Goal: Book appointment/travel/reservation

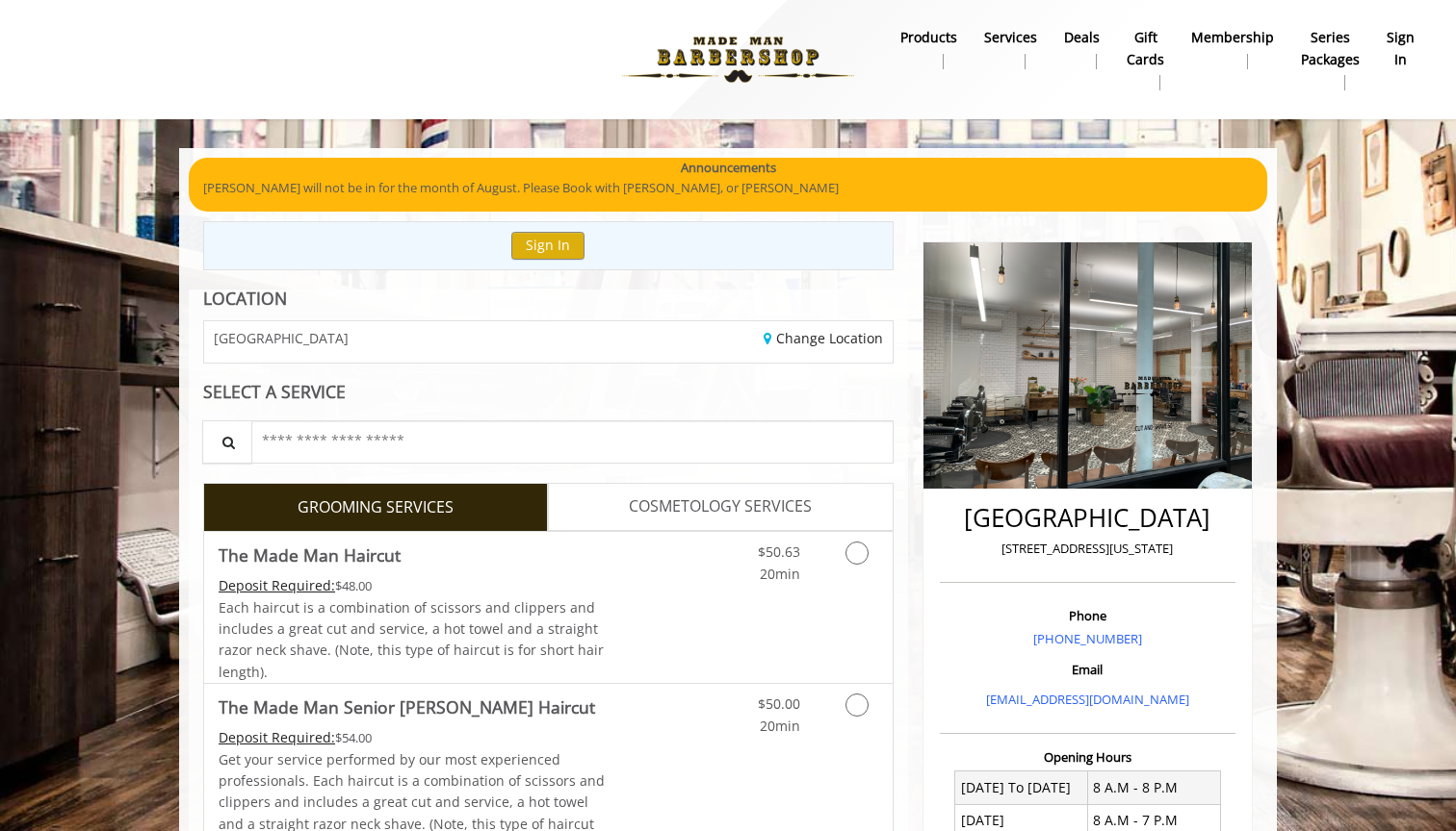
click at [1414, 49] on link "sign in" at bounding box center [1400, 50] width 54 height 50
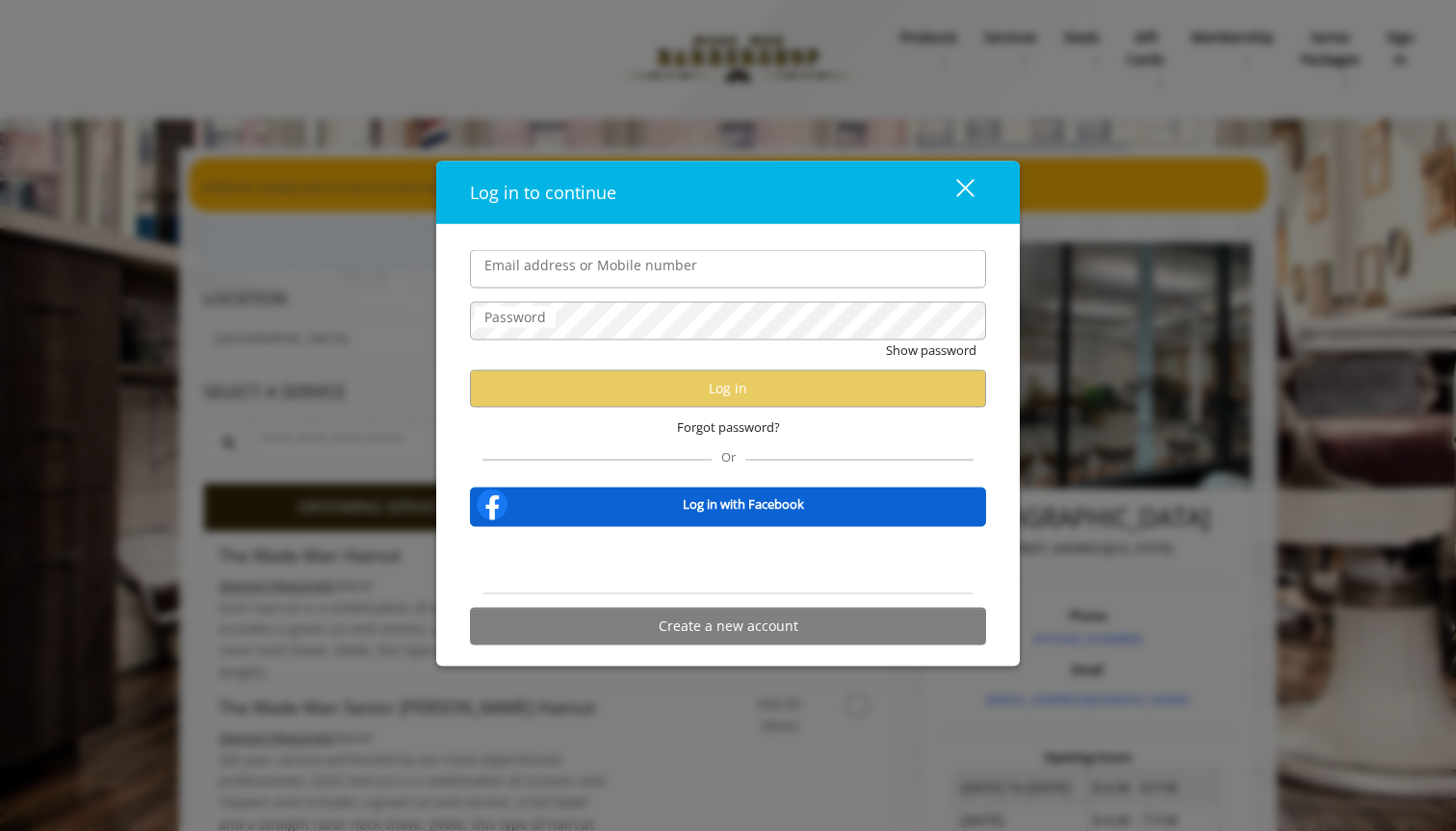
click at [798, 554] on div "Sign in with Google. Opens in new tab" at bounding box center [728, 560] width 177 height 43
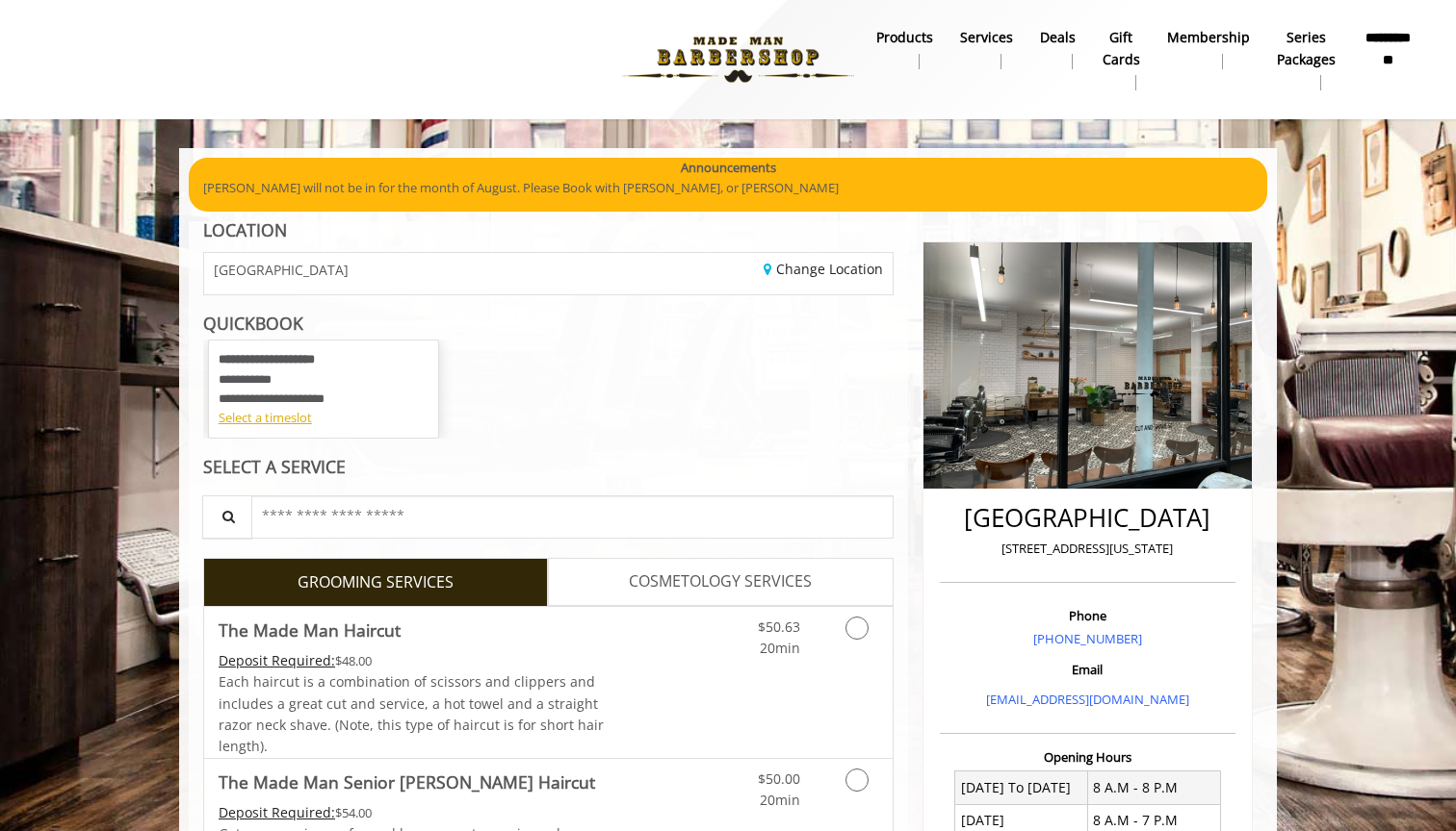
click at [1378, 43] on b "**********" at bounding box center [1388, 49] width 52 height 43
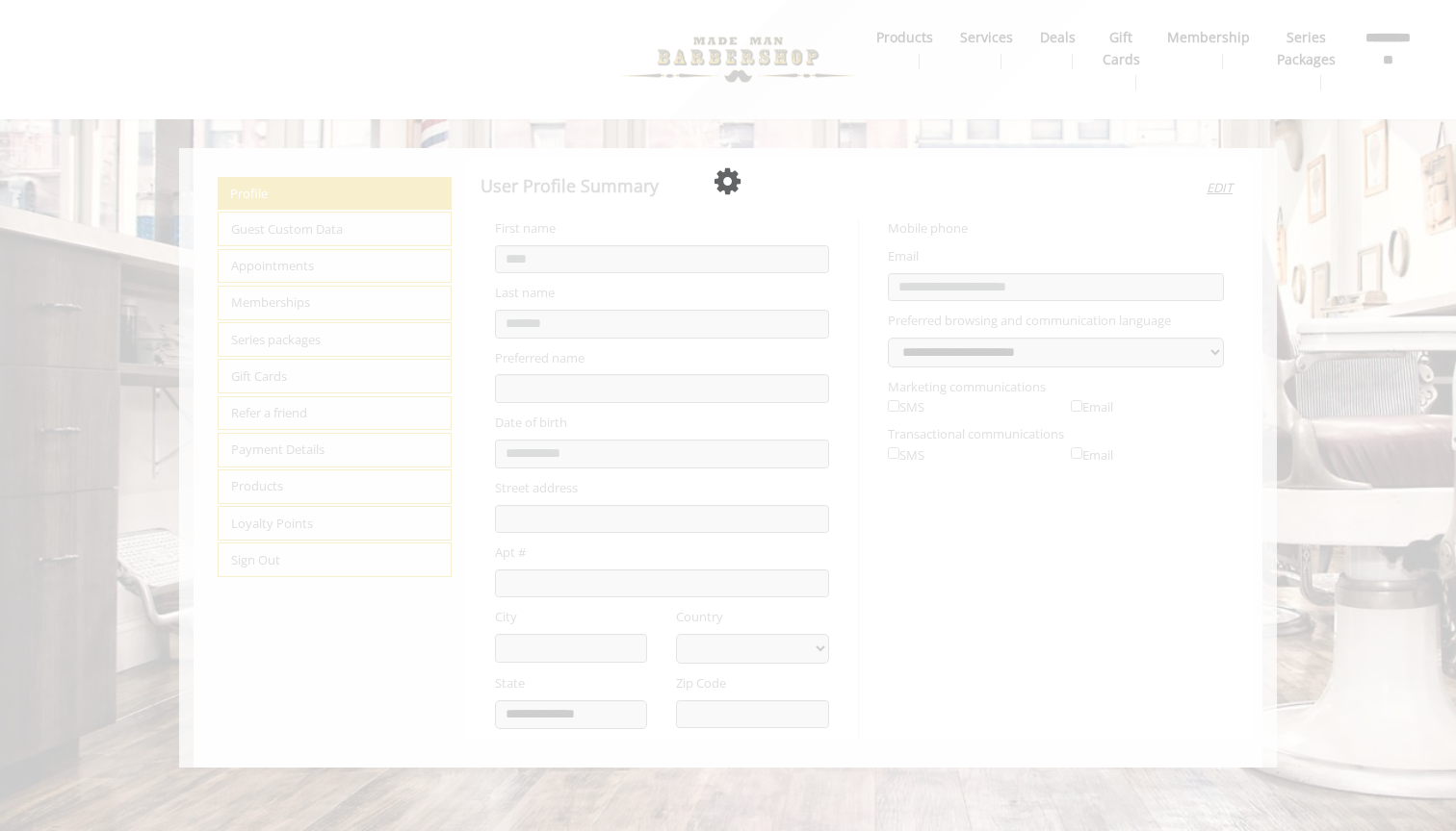
select select "***"
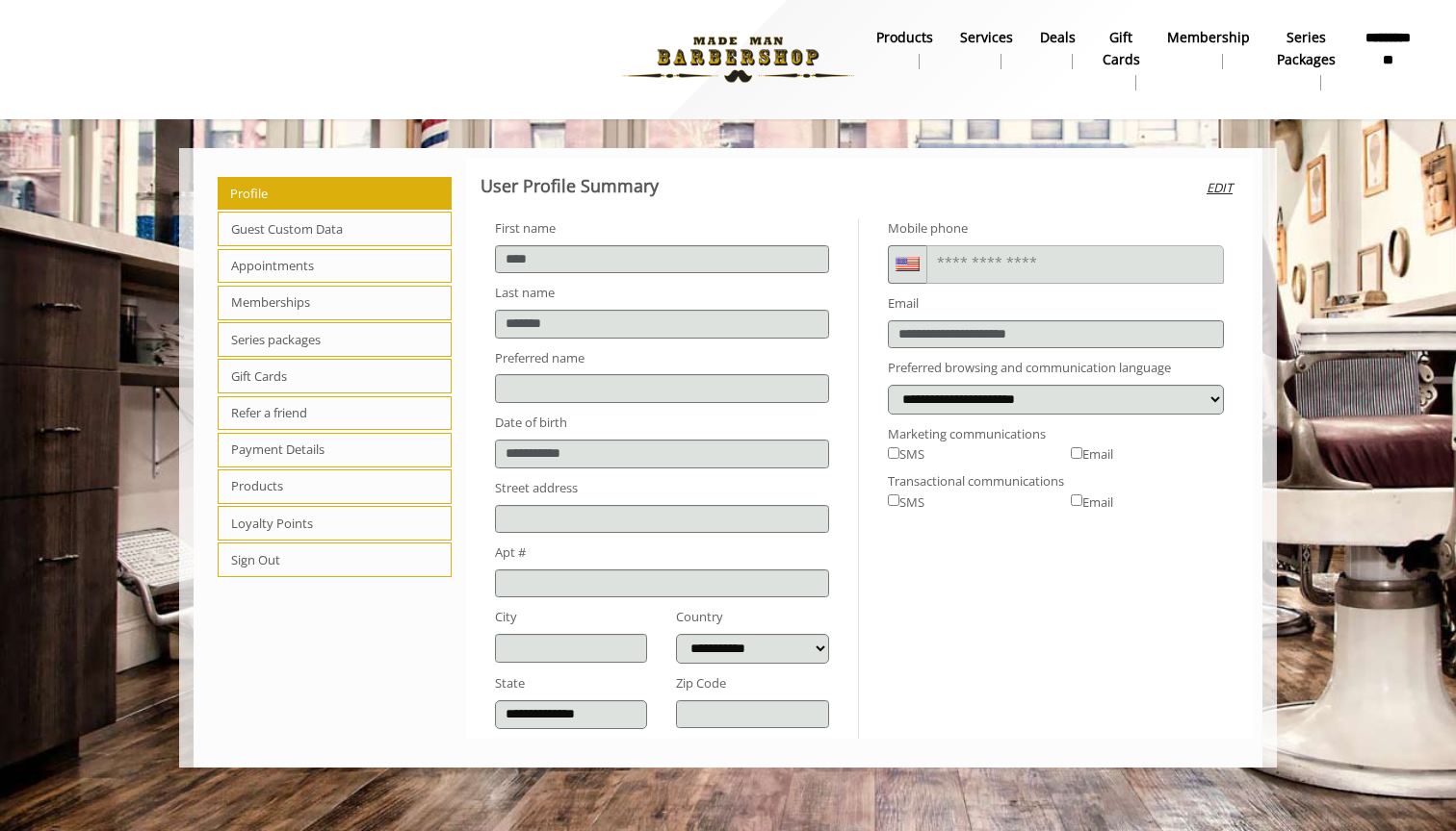
click at [387, 272] on span "Appointments" at bounding box center [334, 267] width 234 height 35
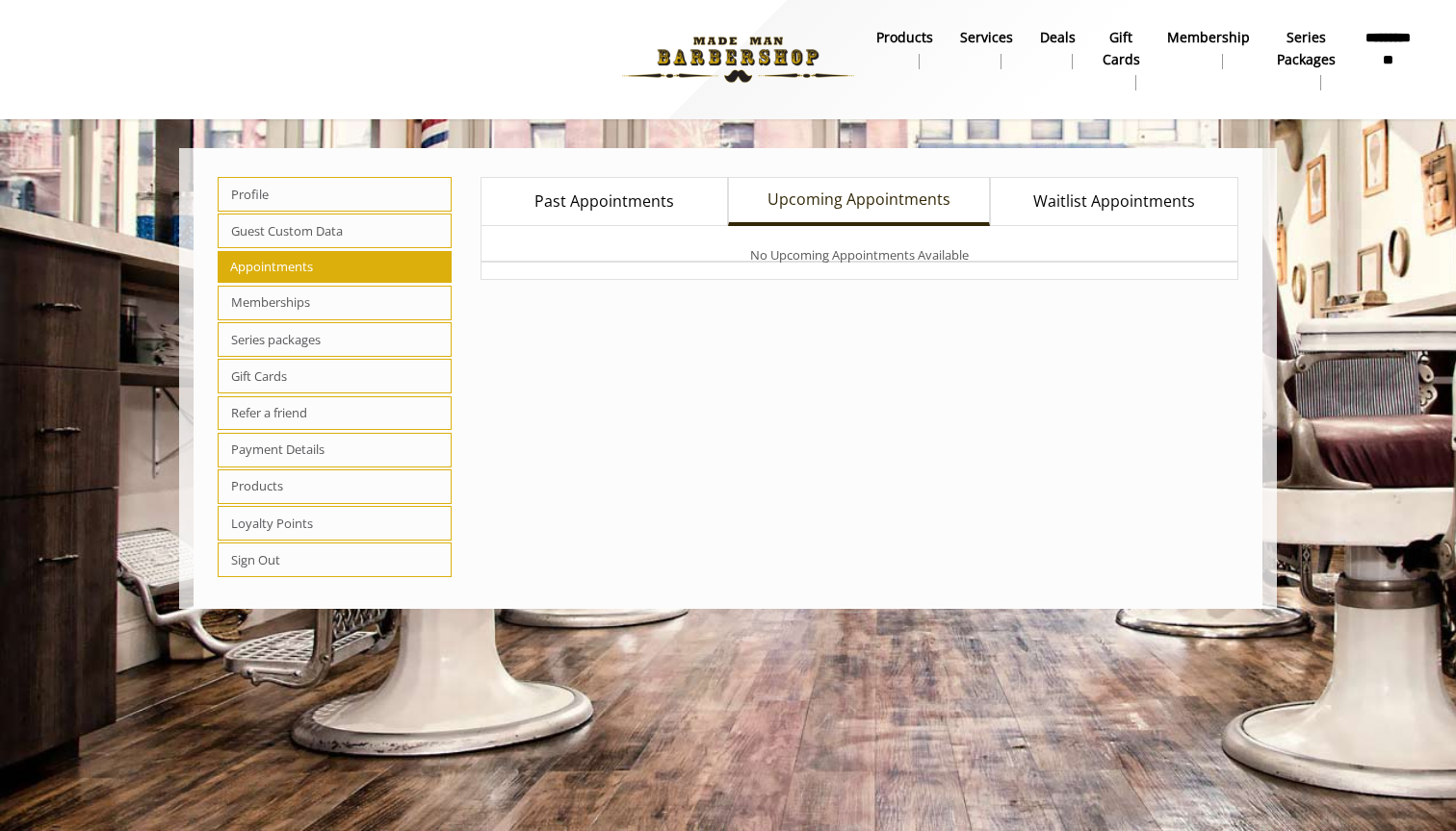
click at [620, 194] on span "Past Appointments" at bounding box center [604, 202] width 140 height 25
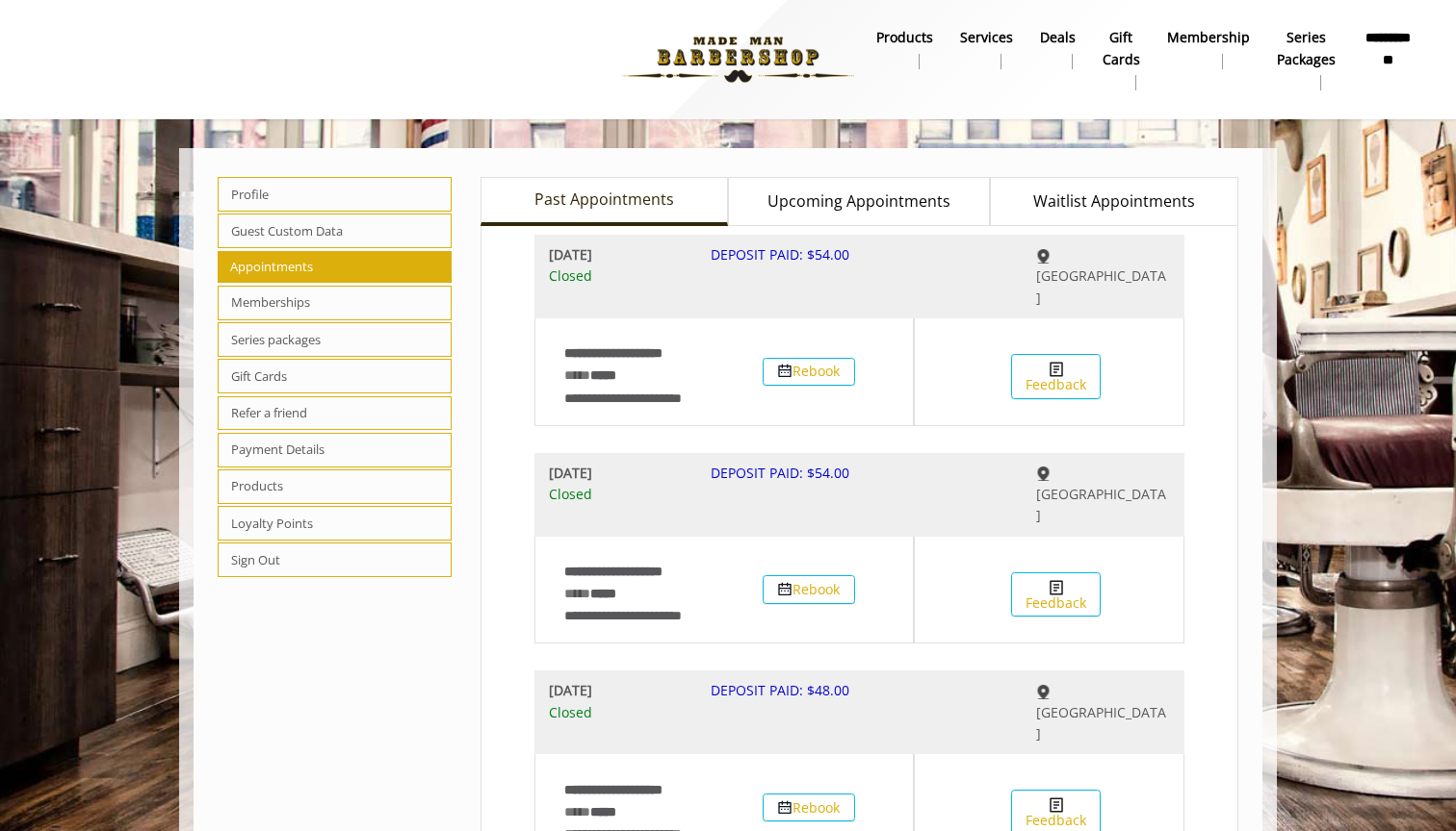
click at [863, 216] on link "Upcoming Appointments" at bounding box center [859, 201] width 262 height 50
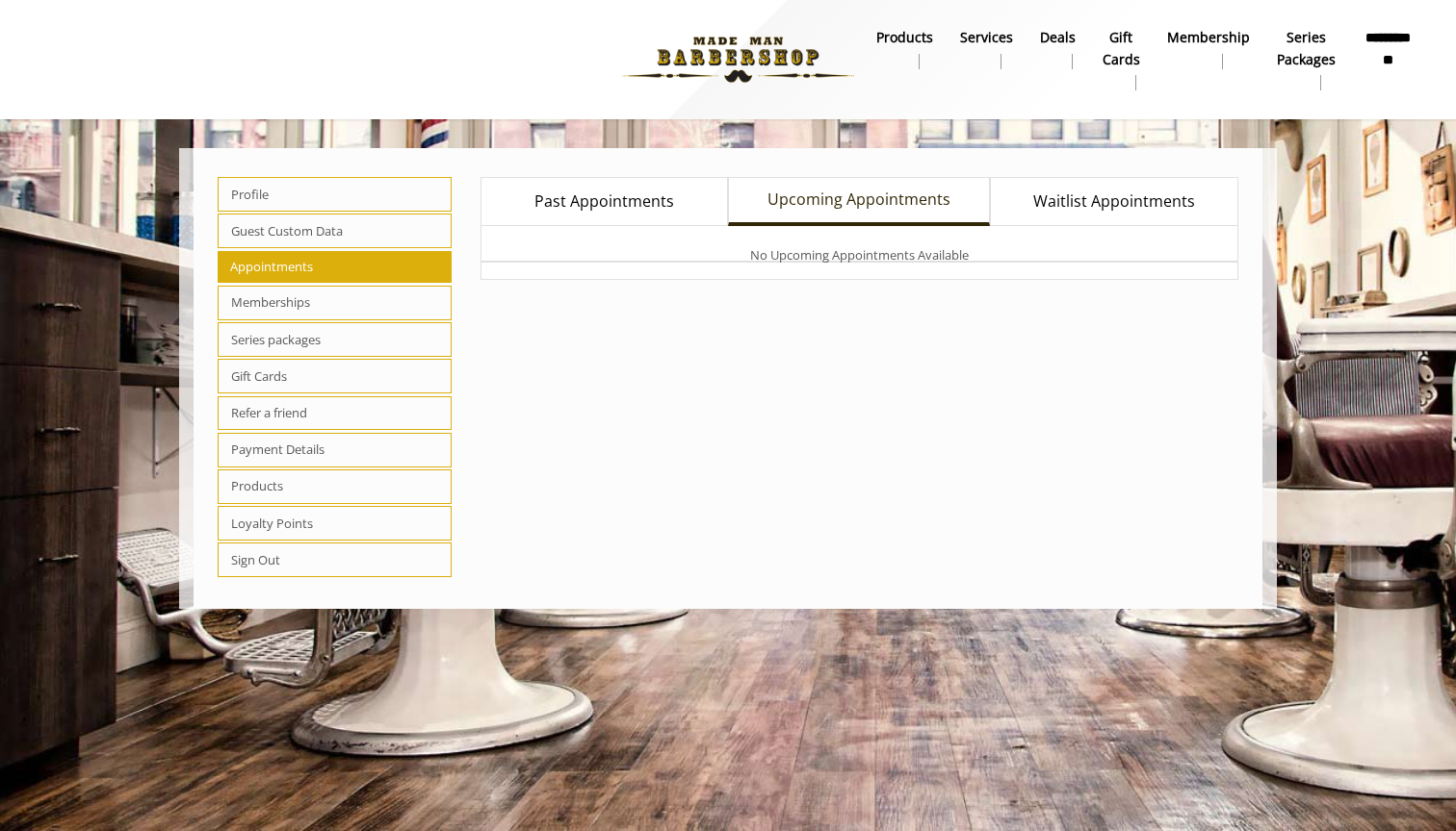
click at [645, 221] on link "Past Appointments" at bounding box center [604, 201] width 248 height 50
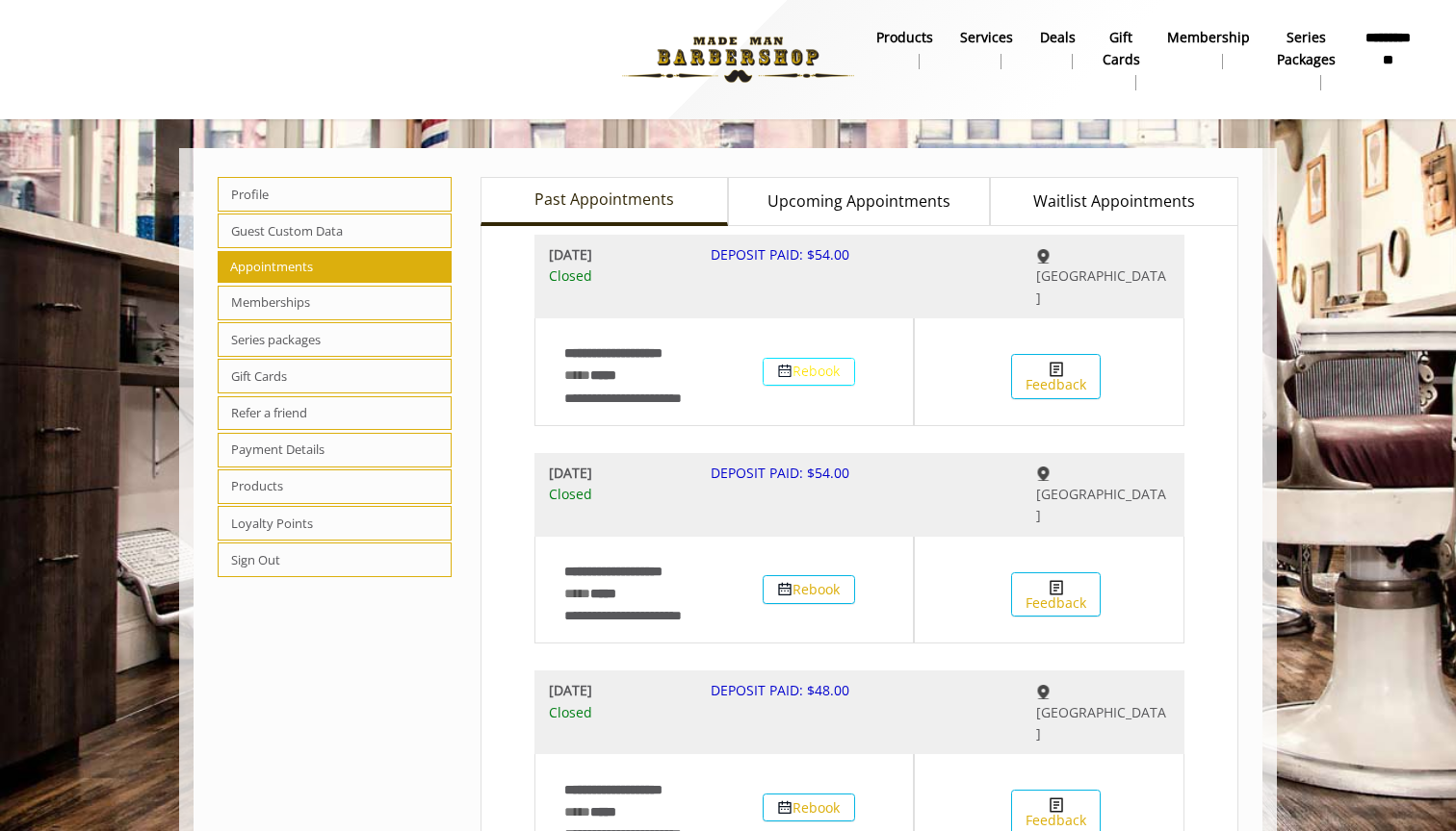
click at [778, 364] on img at bounding box center [785, 372] width 16 height 16
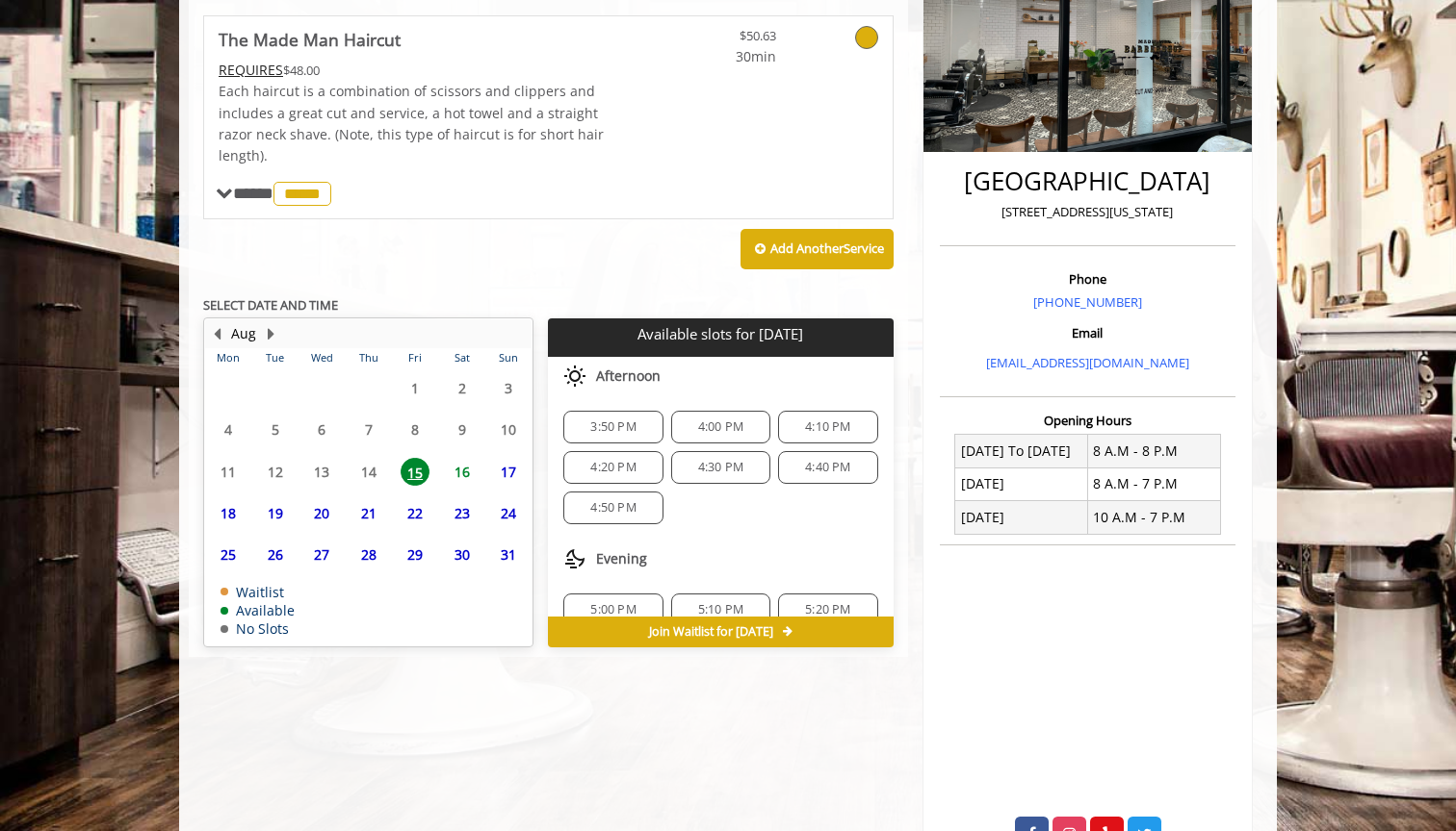
scroll to position [340, 0]
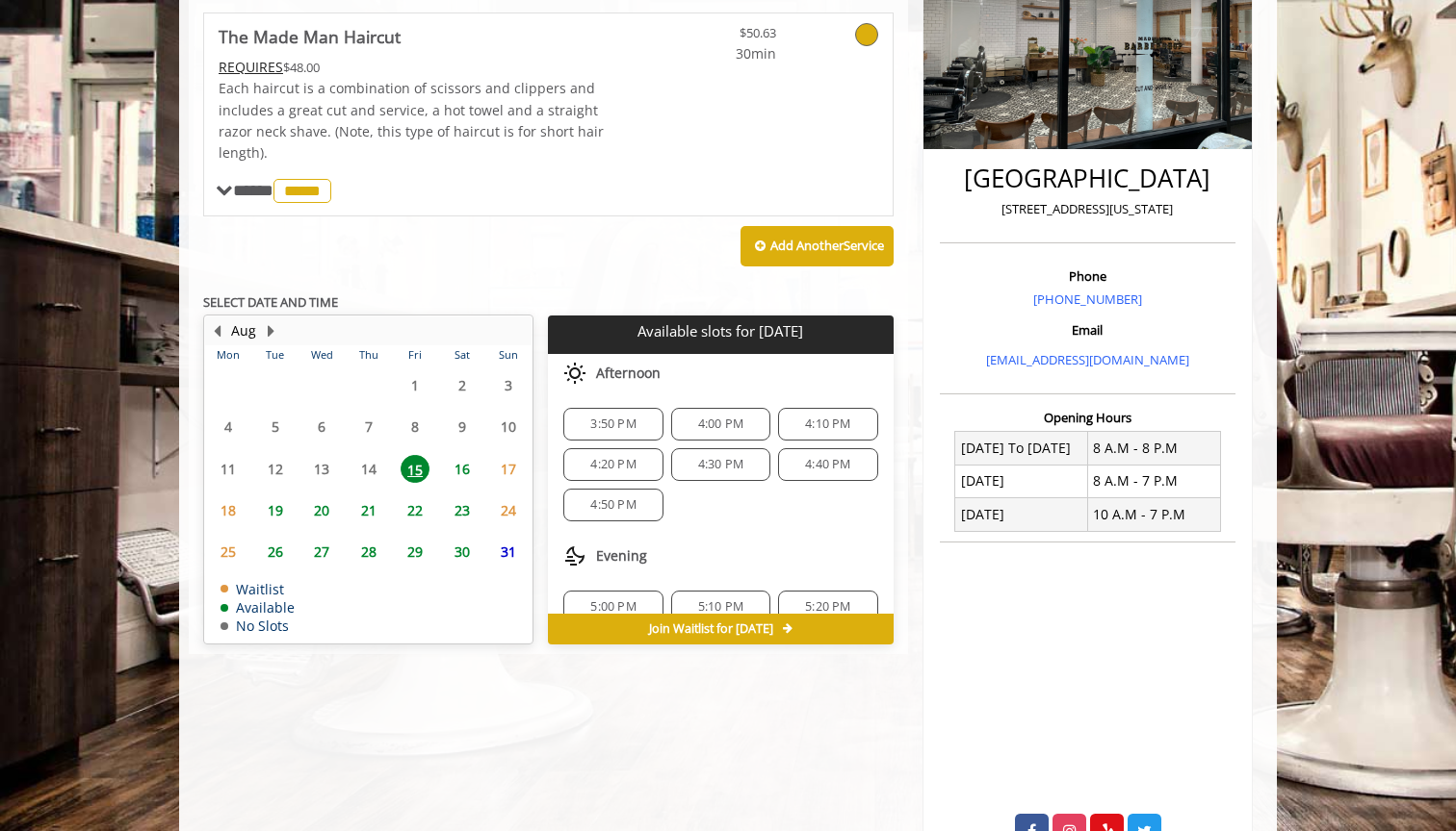
click at [630, 416] on span "3:50 PM" at bounding box center [613, 424] width 46 height 16
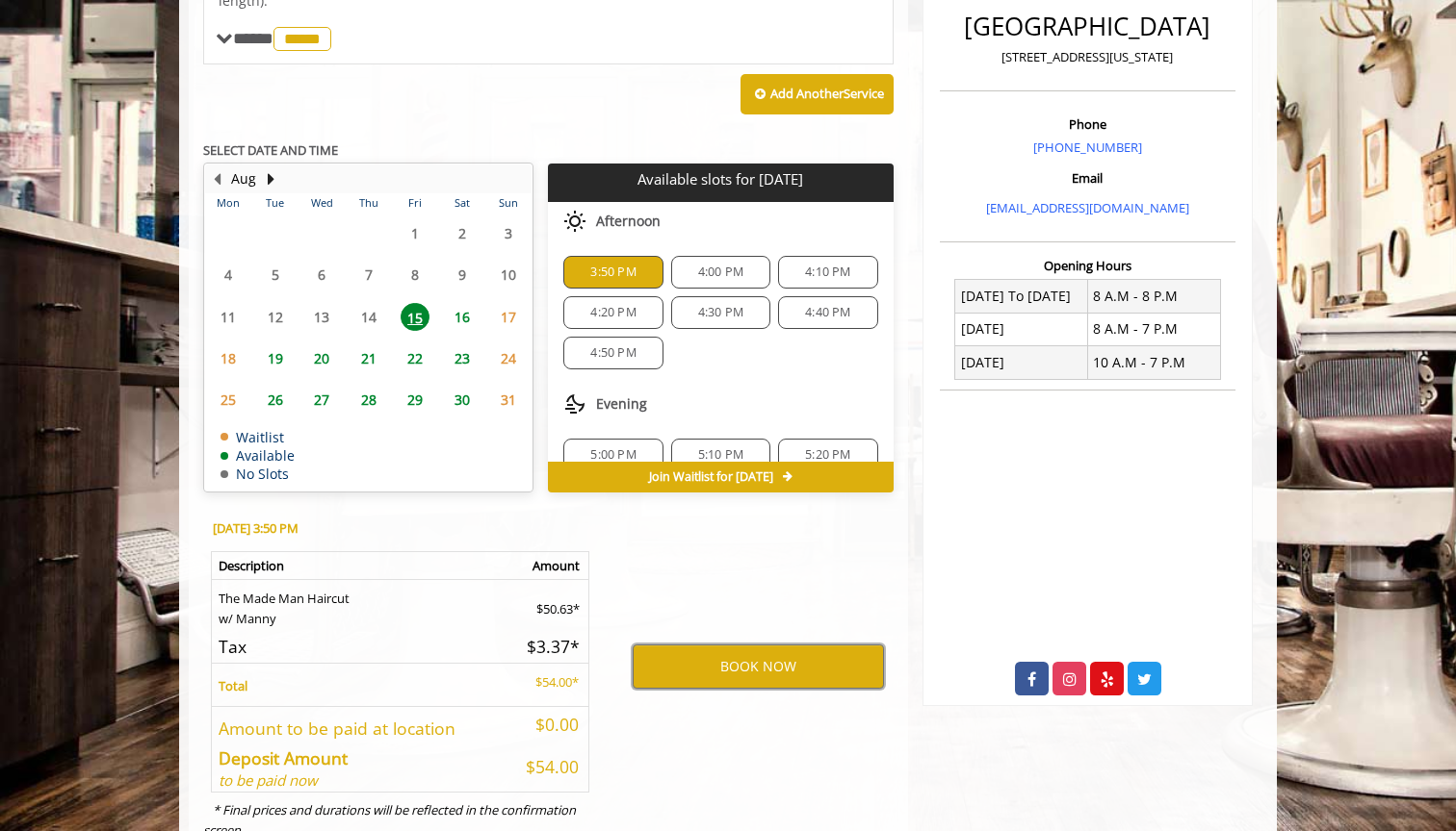
scroll to position [526, 0]
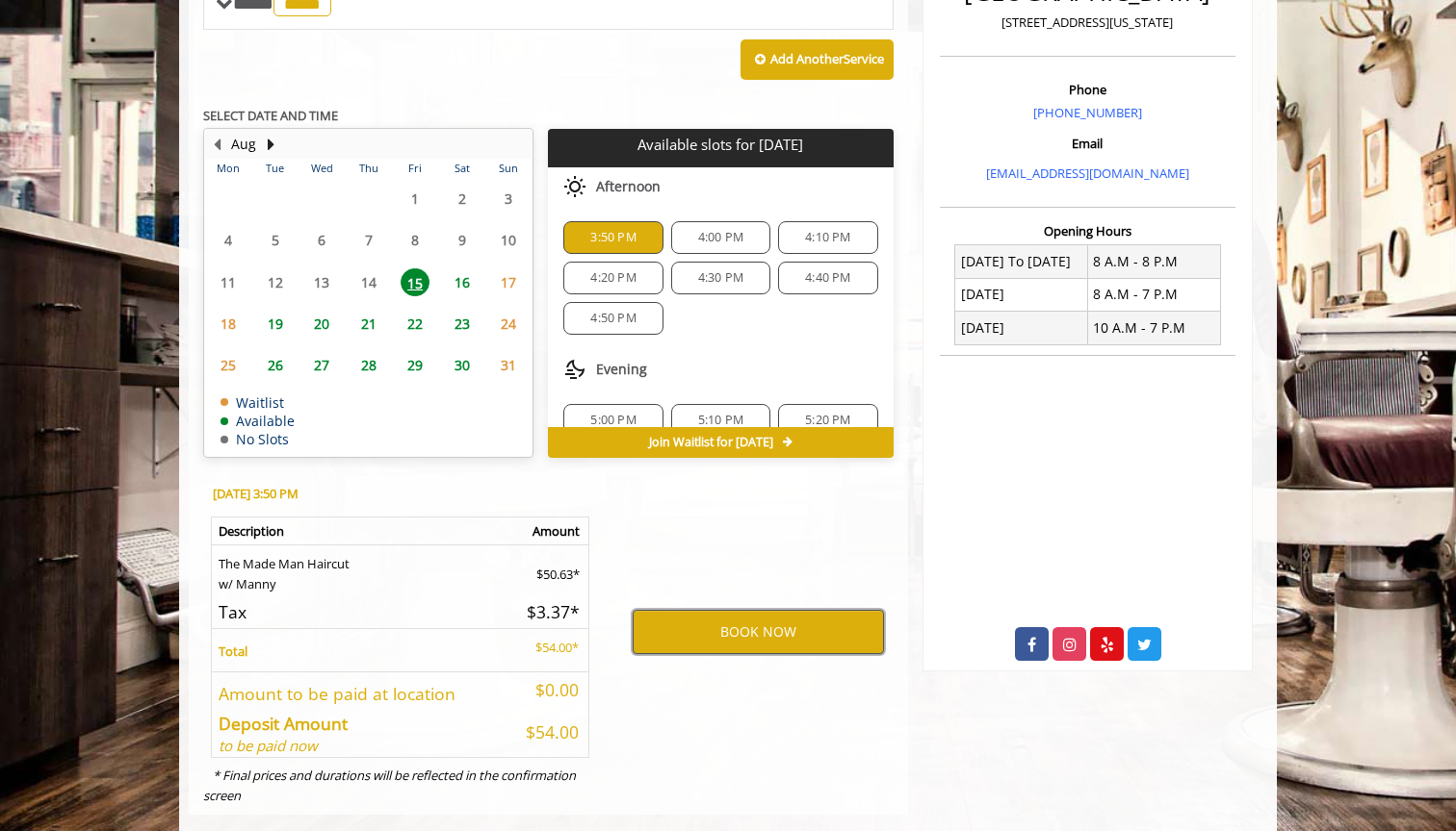
click at [695, 627] on button "BOOK NOW" at bounding box center [758, 632] width 252 height 45
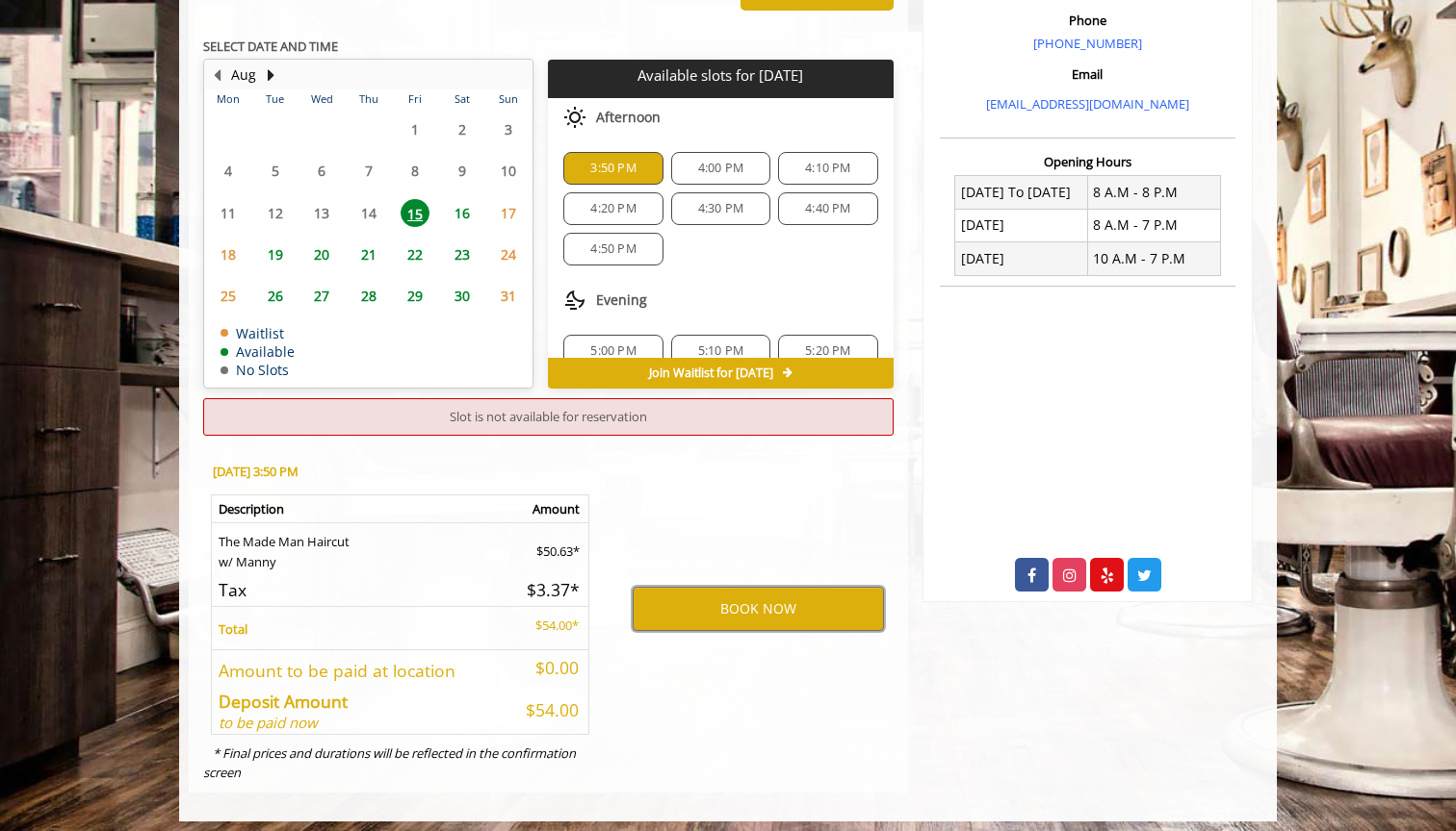
scroll to position [594, 0]
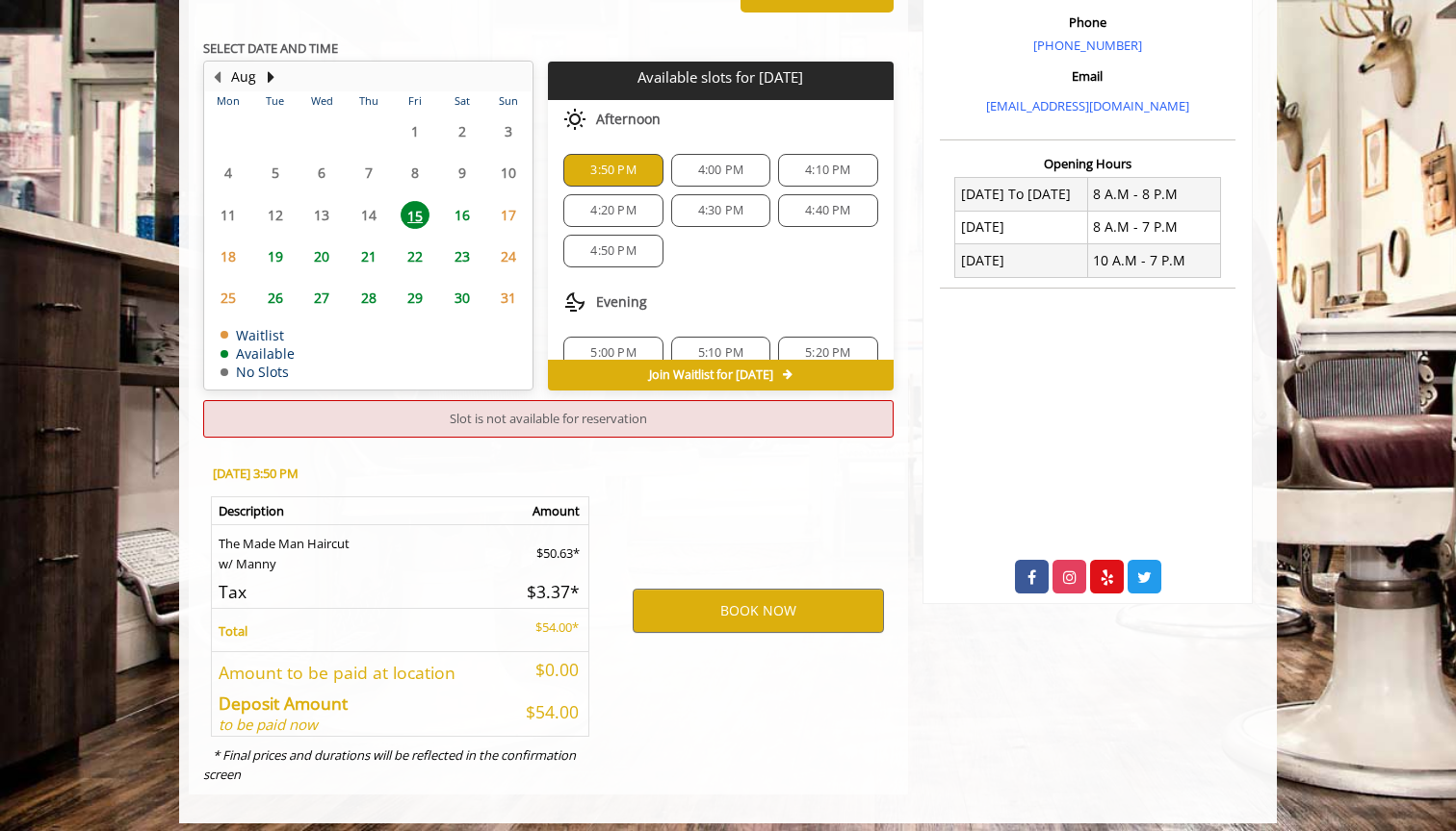
click at [709, 173] on div "4:00 PM" at bounding box center [721, 171] width 99 height 33
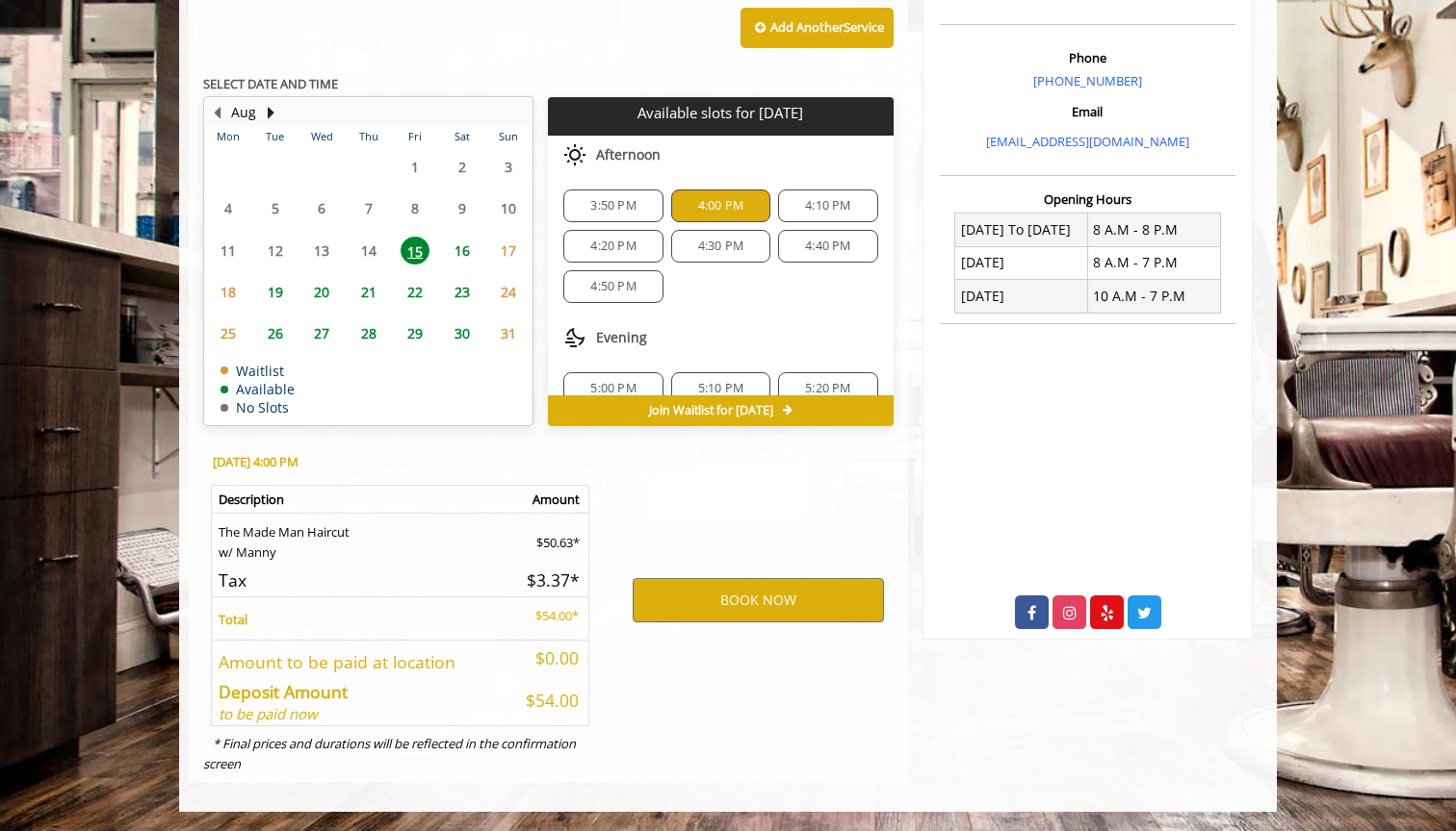
scroll to position [548, 0]
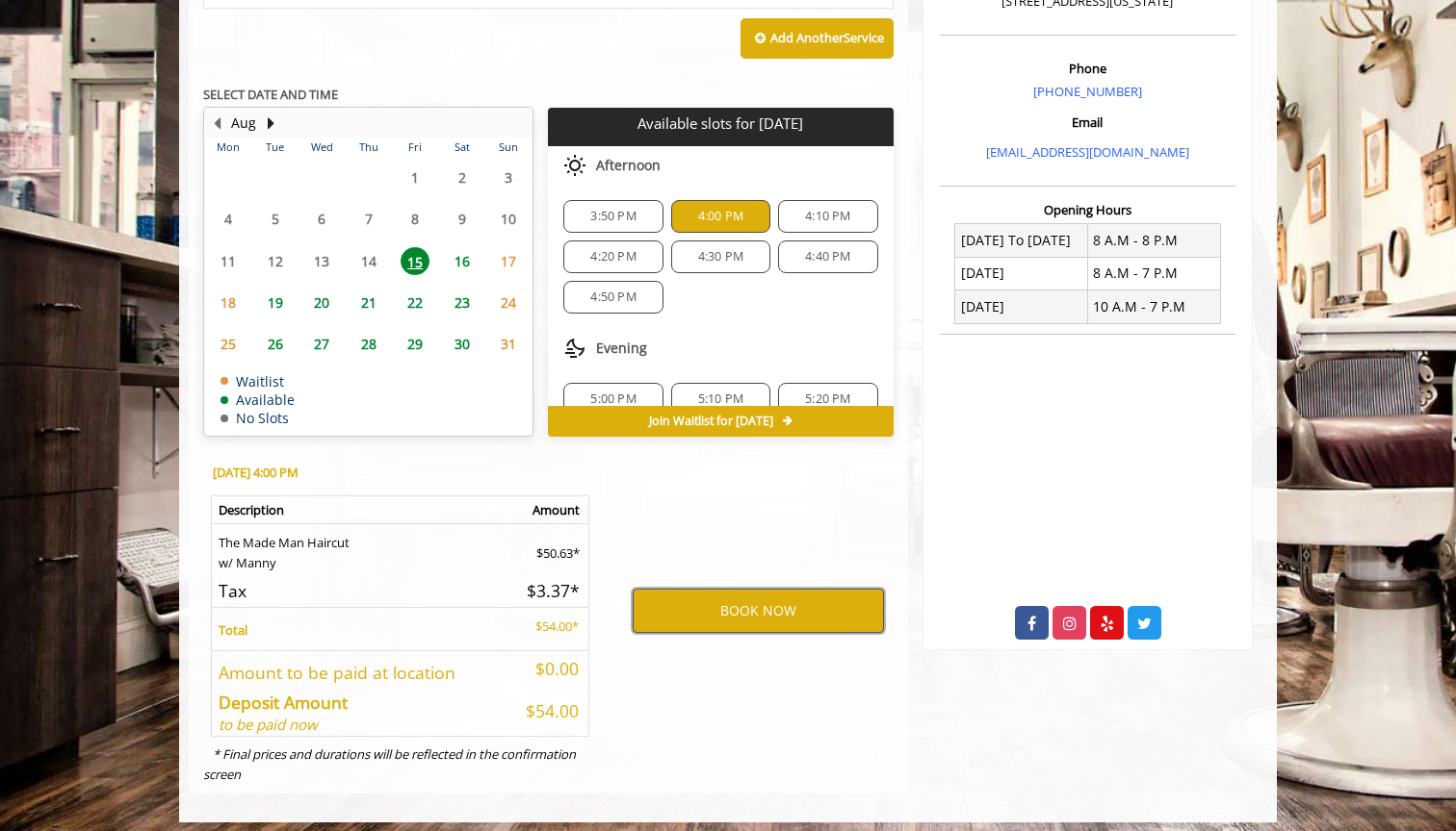
click at [707, 598] on button "BOOK NOW" at bounding box center [758, 612] width 252 height 45
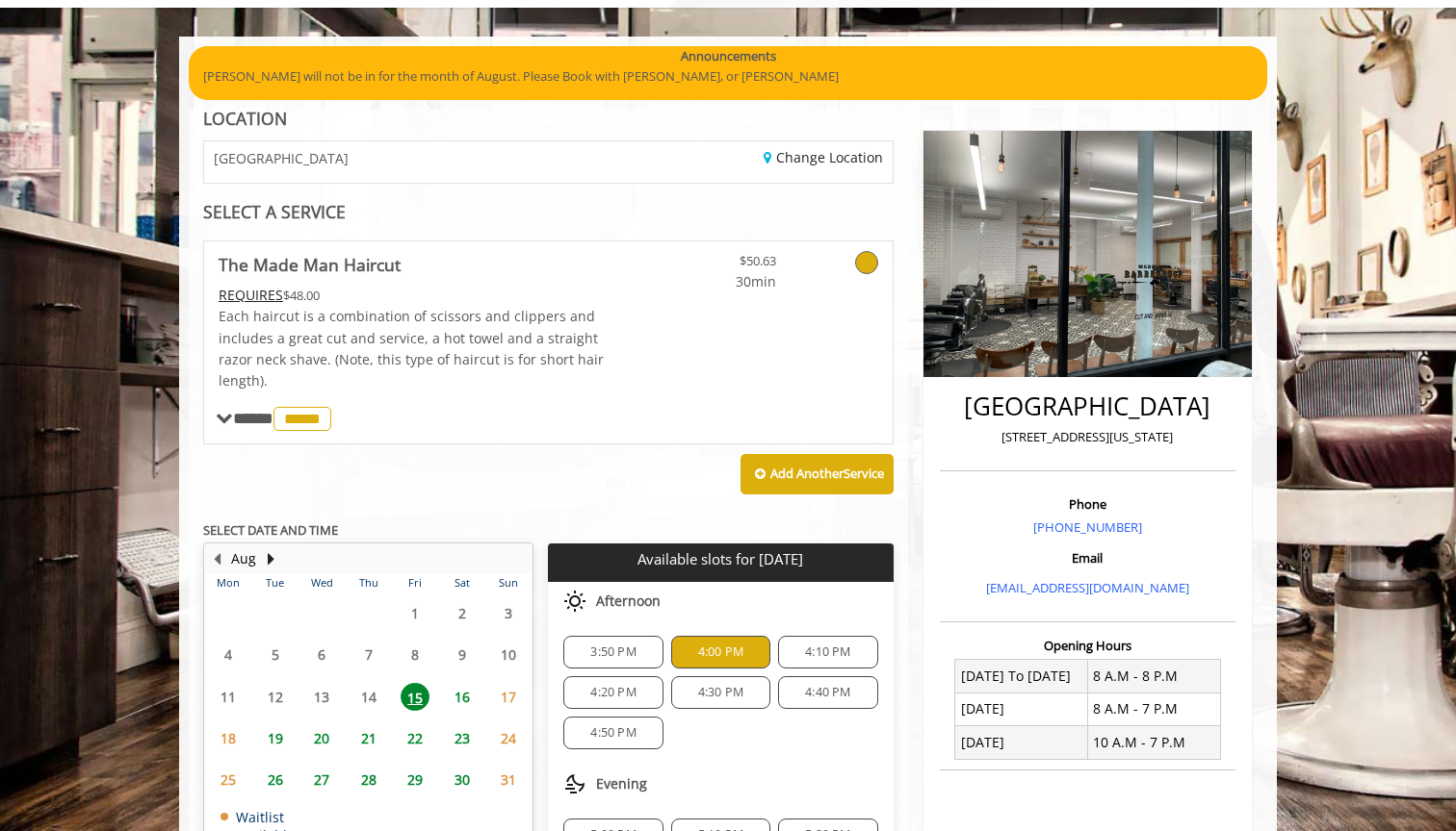
scroll to position [-20, 0]
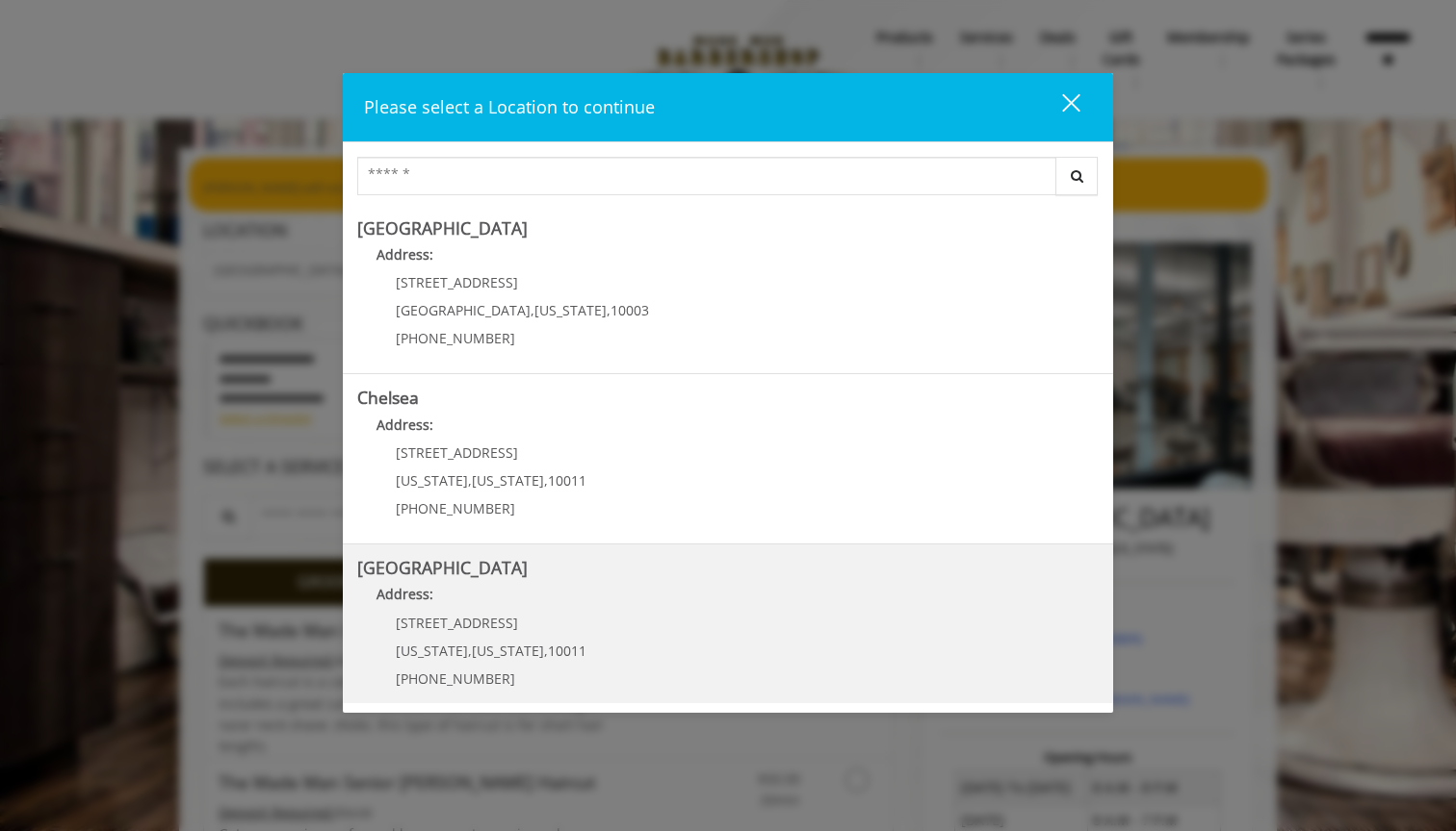
click at [518, 615] on p "267 W 15th St" at bounding box center [491, 622] width 190 height 15
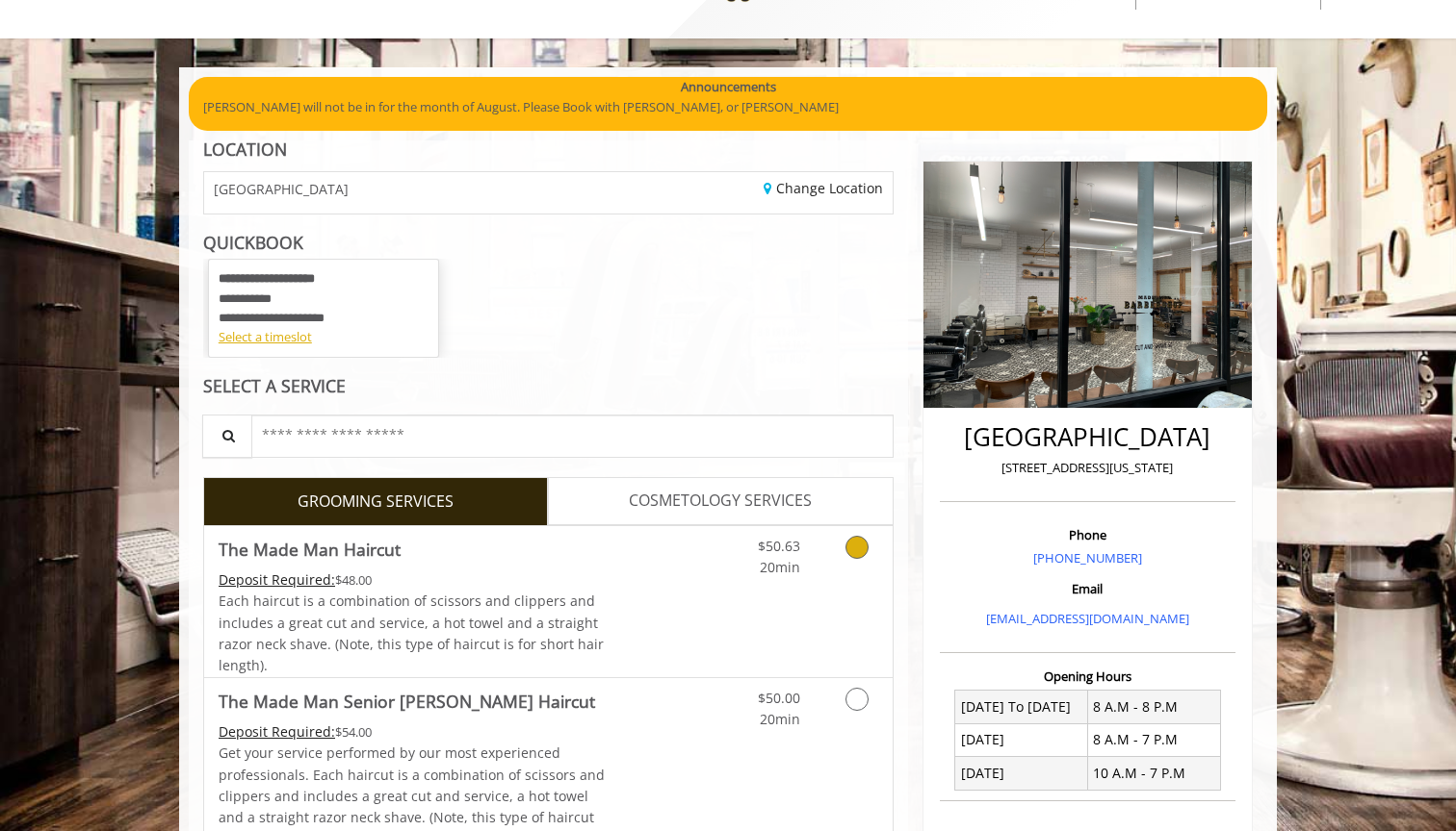
click at [491, 612] on span "Each haircut is a combination of scissors and clippers and includes a great cut…" at bounding box center [411, 633] width 385 height 83
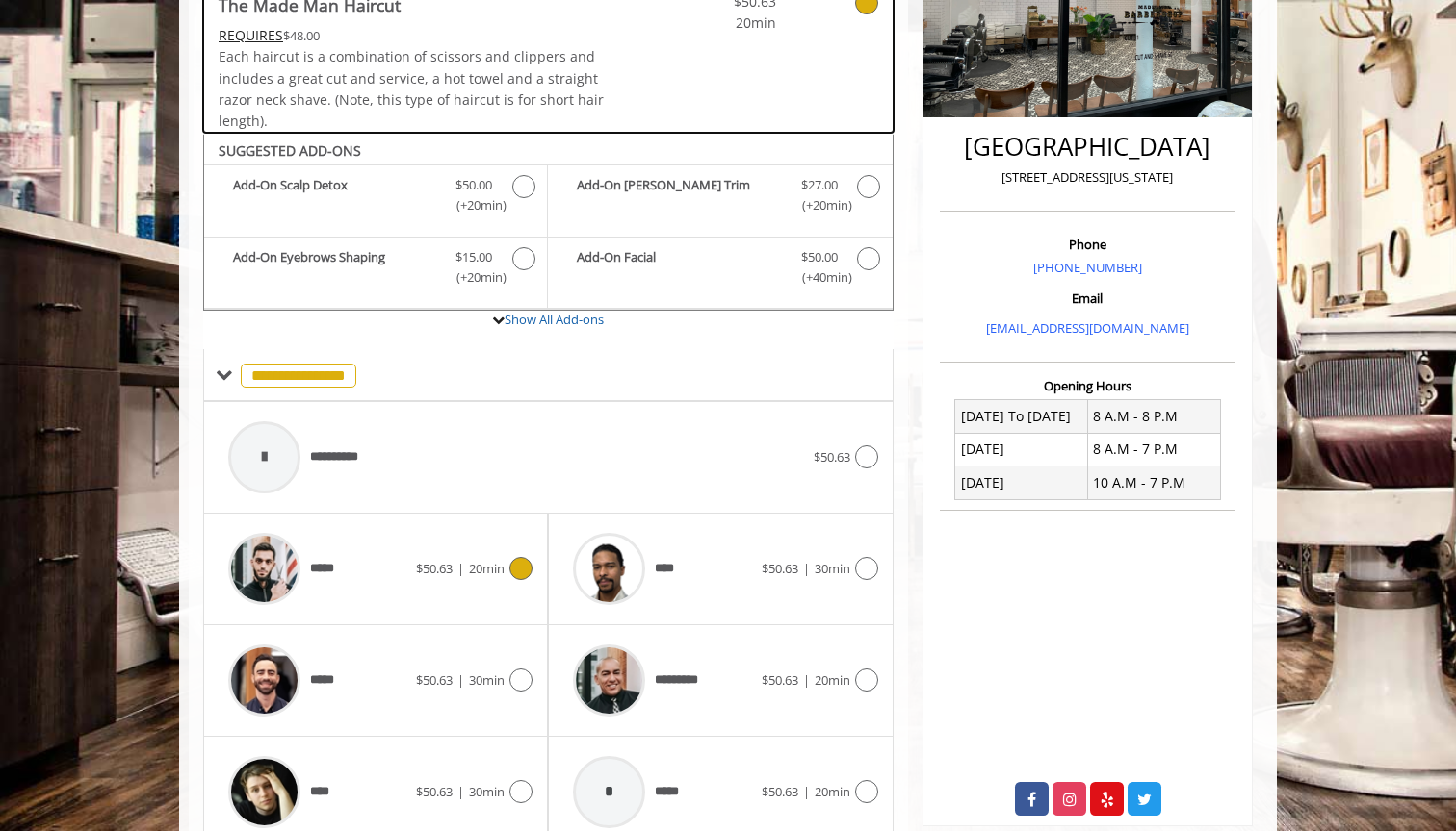
scroll to position [448, 0]
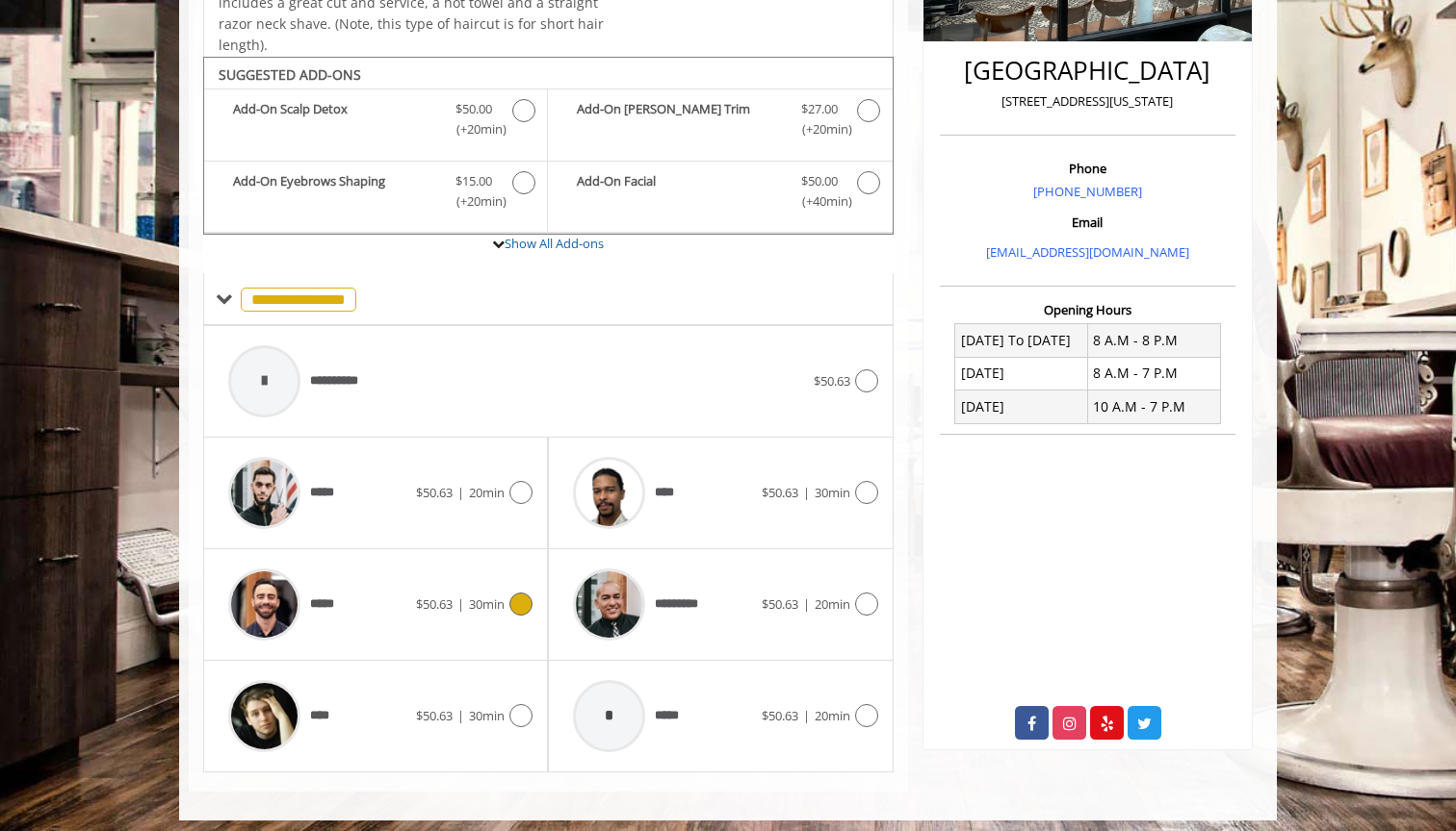
click at [411, 622] on div "*****" at bounding box center [317, 605] width 197 height 91
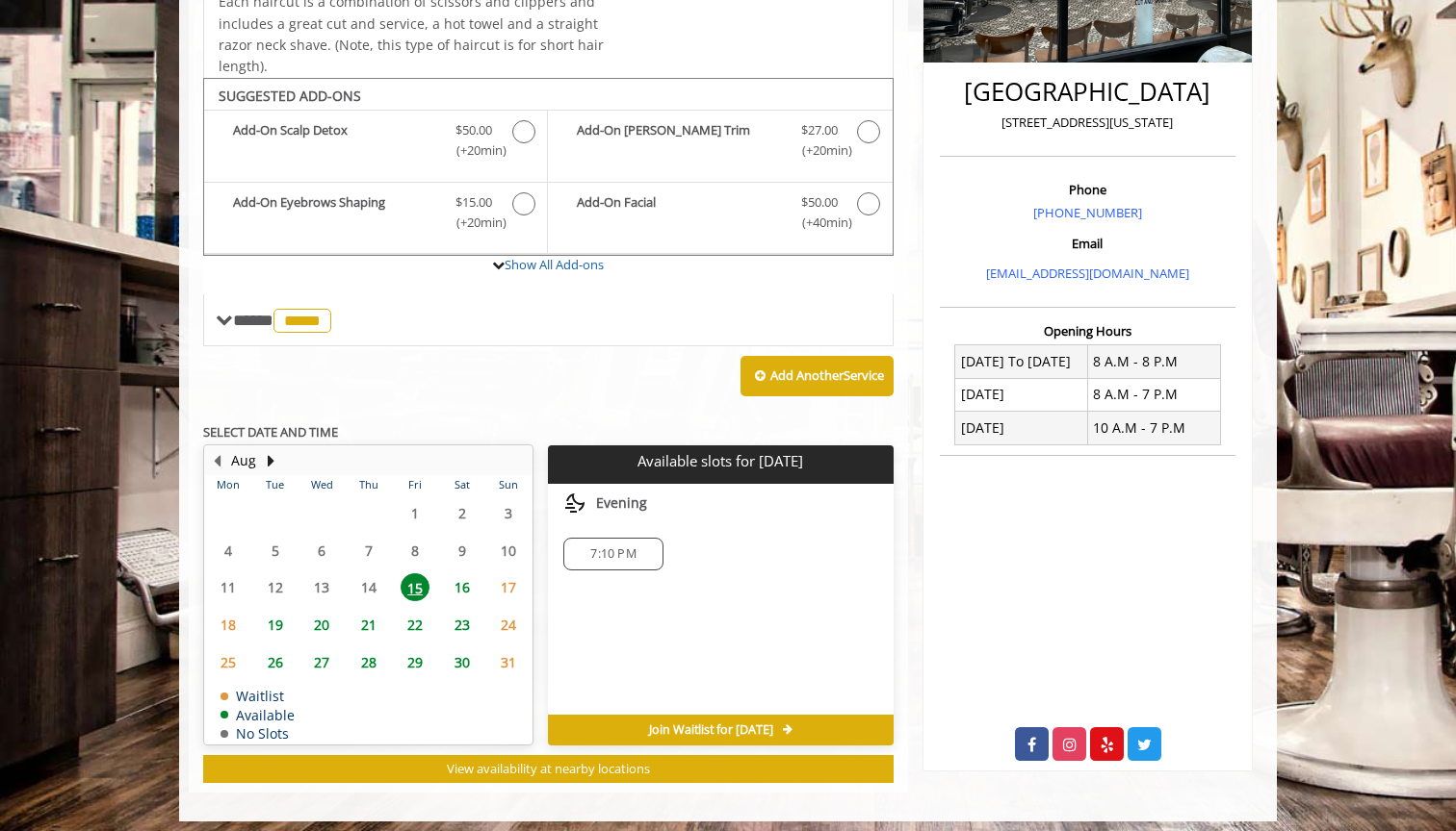
scroll to position [425, 0]
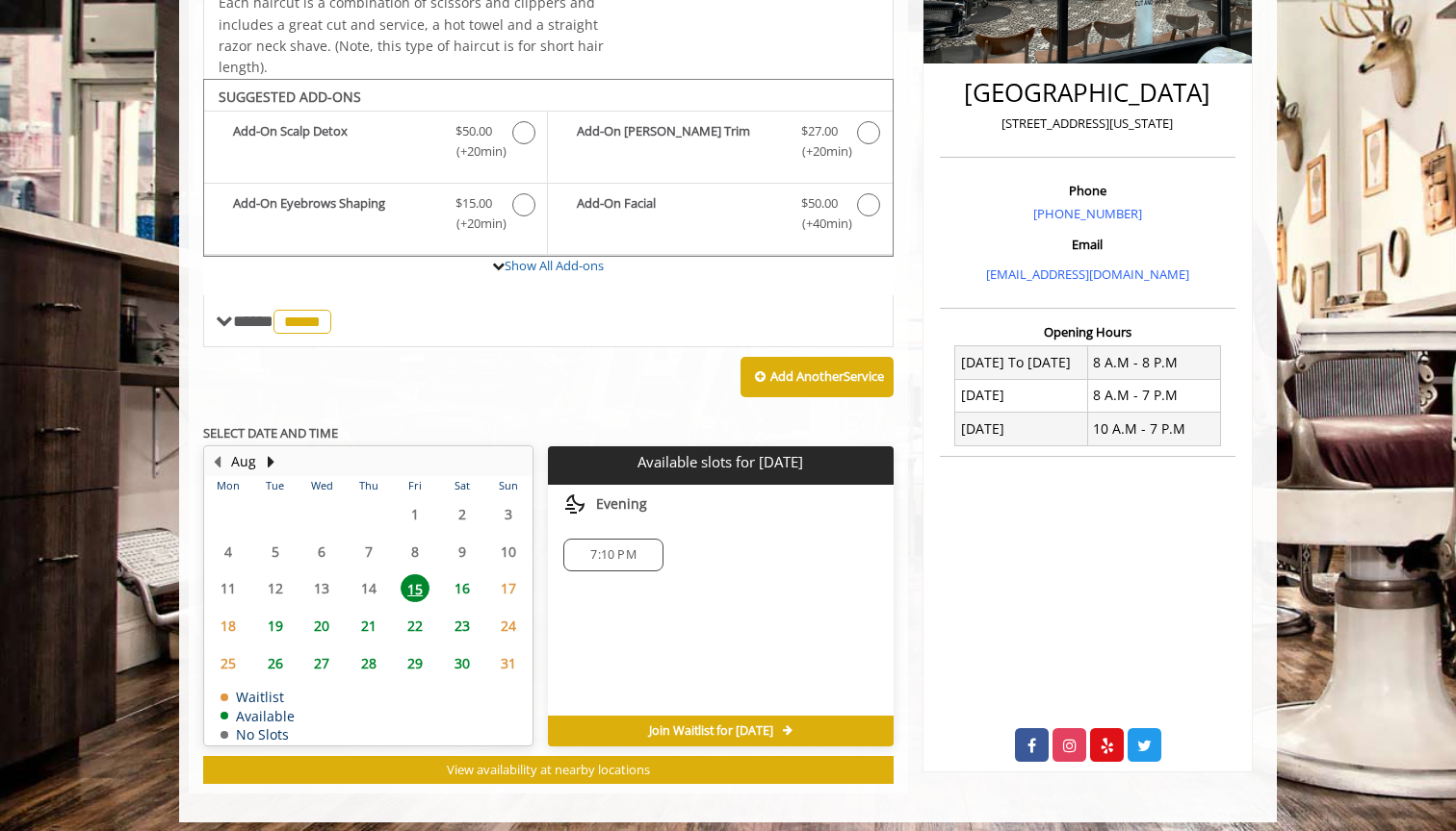
click at [461, 575] on span "16" at bounding box center [462, 588] width 29 height 28
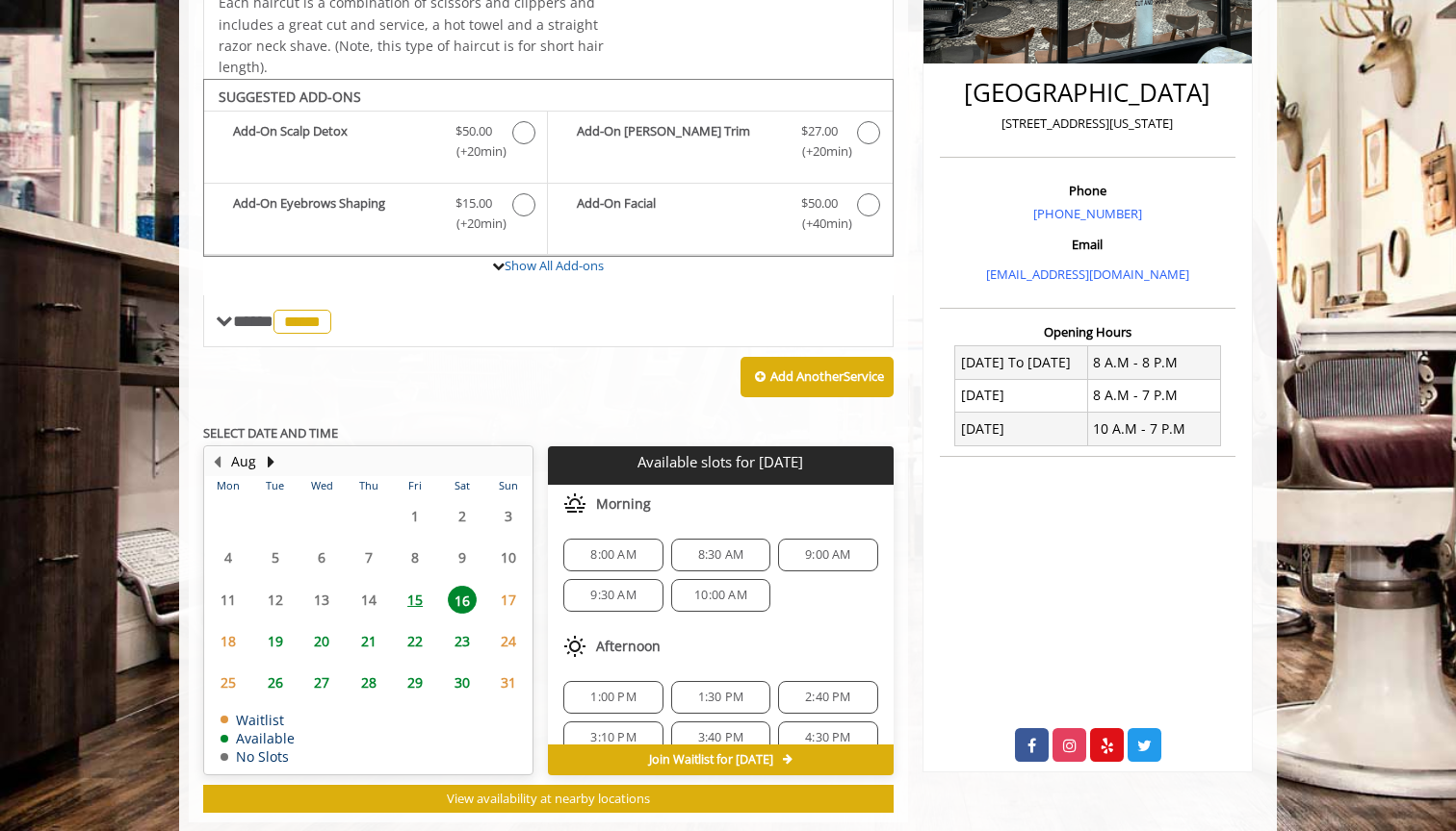
scroll to position [454, 0]
